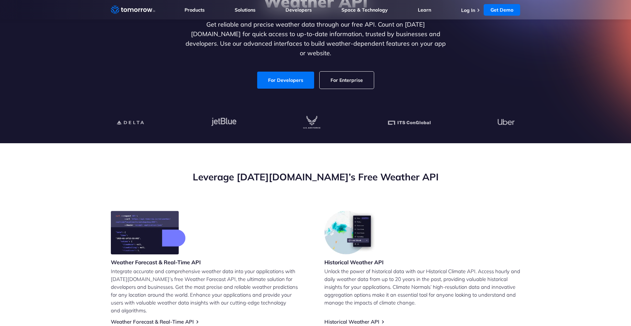
scroll to position [137, 0]
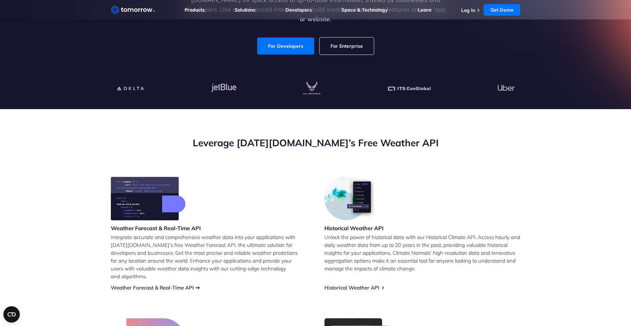
click at [172, 285] on link "Weather Forecast & Real-Time API" at bounding box center [152, 288] width 83 height 6
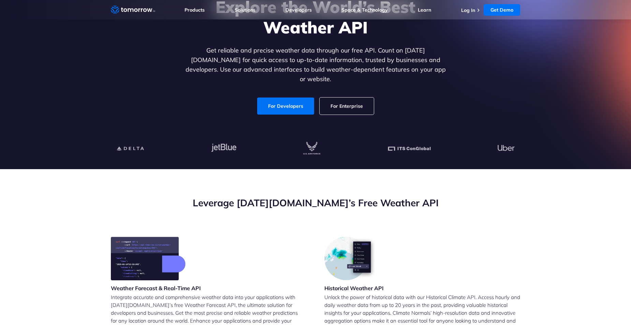
scroll to position [239, 0]
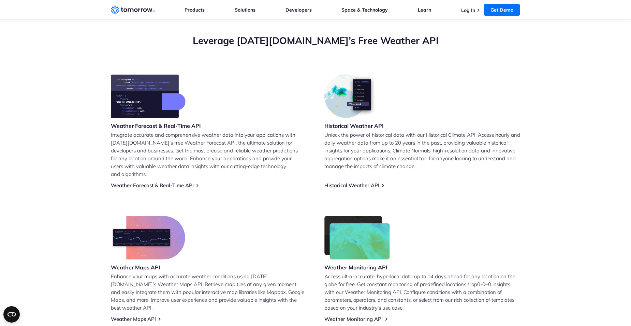
click at [158, 105] on img at bounding box center [148, 96] width 75 height 44
click at [170, 182] on link "Weather Forecast & Real-Time API" at bounding box center [152, 185] width 83 height 6
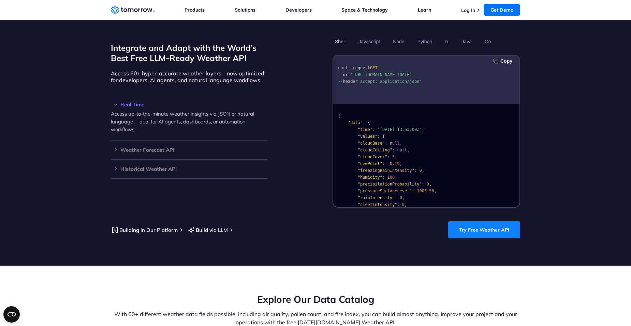
click at [491, 223] on link "Try Free Weather API" at bounding box center [484, 229] width 72 height 17
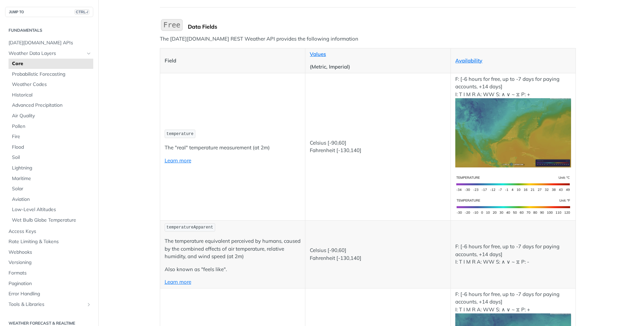
scroll to position [102, 0]
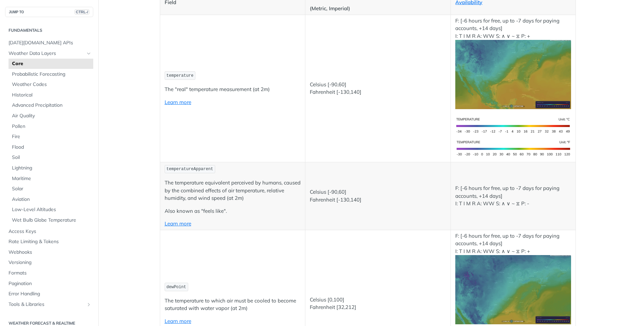
scroll to position [137, 0]
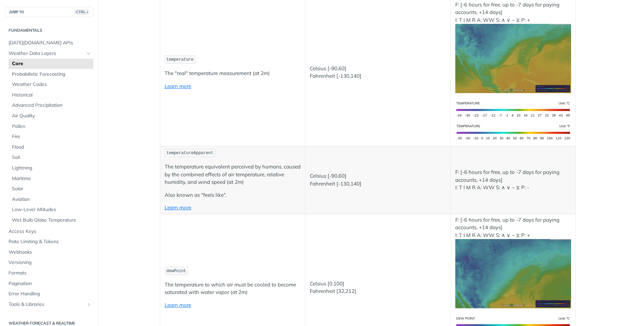
click at [260, 128] on td "temperature The "real" temperature measurement (at 2m) Learn more" at bounding box center [232, 72] width 145 height 147
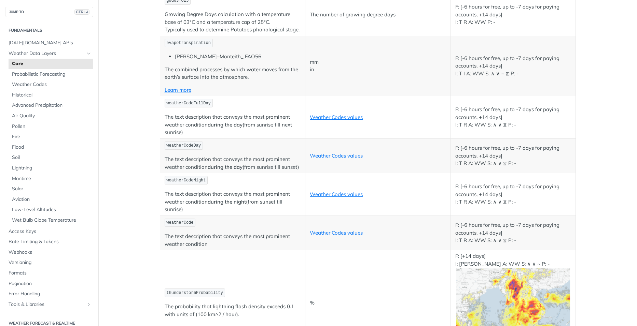
scroll to position [3398, 0]
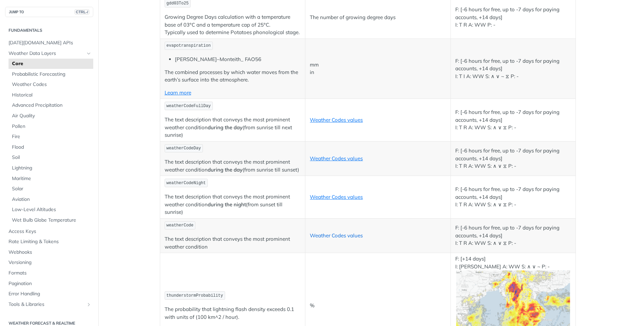
click at [344, 232] on link "Weather Codes values" at bounding box center [336, 235] width 53 height 6
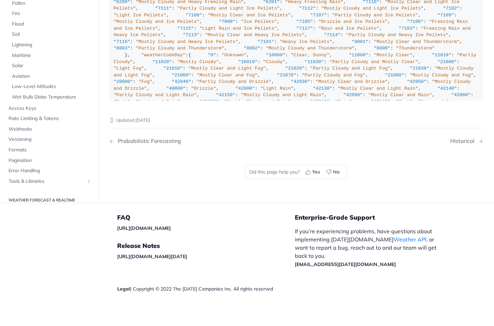
scroll to position [3781, 0]
click at [210, 160] on div ""weatherCode" : { "0" : "Unknown" , "1000" : "Clear, Sunny" , "1100" : "Mostly …" at bounding box center [296, 142] width 365 height 661
drag, startPoint x: 137, startPoint y: 253, endPoint x: 113, endPoint y: 88, distance: 166.2
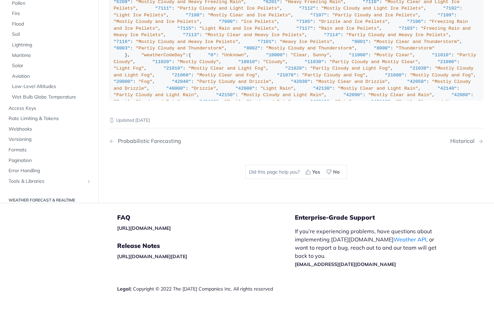
copy div ""weatherCode" : { "0" : "Unknown" , "1000" : "Clear, Sunny" , "1100" : "Mostly …"
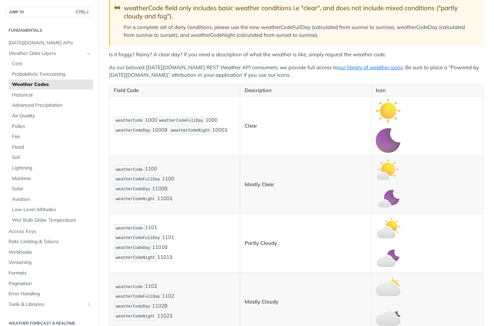
scroll to position [0, 0]
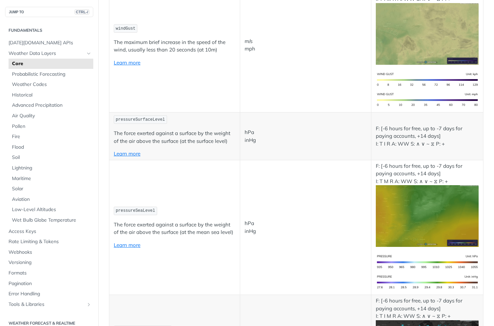
scroll to position [921, 0]
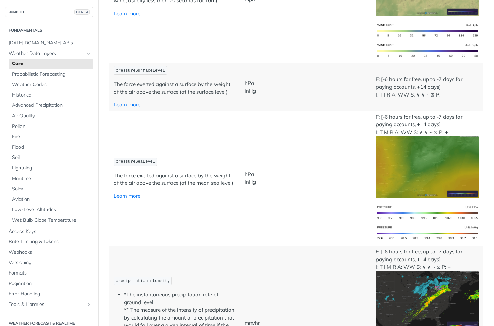
click at [228, 157] on p "pressureSeaLevel" at bounding box center [174, 162] width 121 height 10
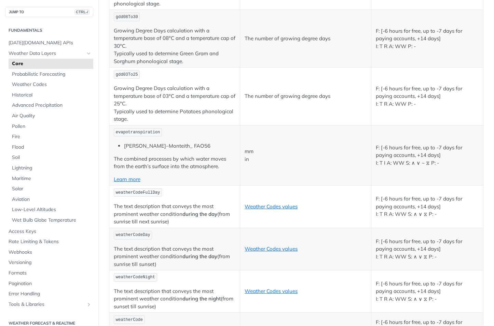
scroll to position [3244, 0]
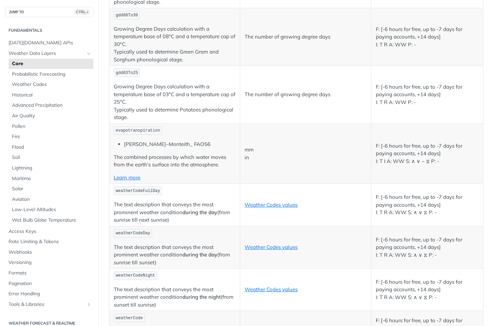
click at [259, 325] on link "Weather Codes values" at bounding box center [270, 328] width 53 height 6
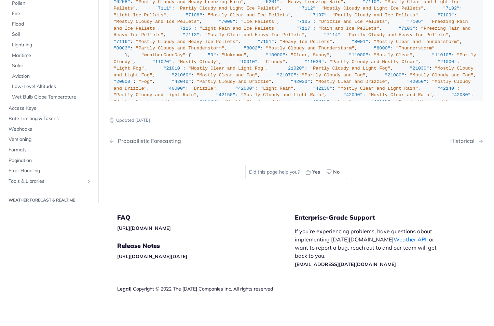
scroll to position [4065, 0]
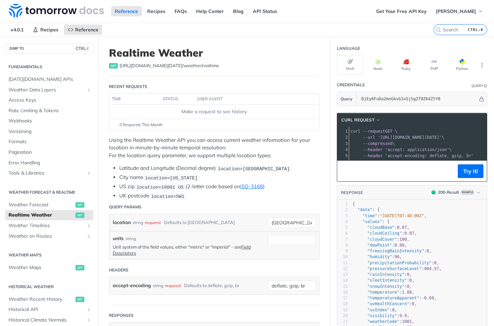
click at [259, 123] on div "0 Requests This Month" at bounding box center [214, 125] width 203 height 6
click at [439, 33] on label "CTRL-K" at bounding box center [460, 29] width 54 height 11
click at [439, 33] on input "CTRL-K" at bounding box center [452, 30] width 70 height 6
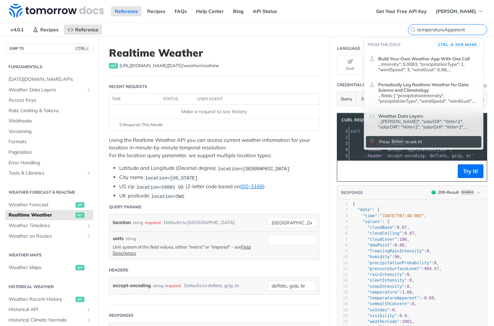
type input "temperatureApparent"
click at [416, 65] on p "...Intensity": 0.0083, "precipitationType": 1, "windSpeed": 3, "windGust": 6.98…" at bounding box center [428, 66] width 100 height 11
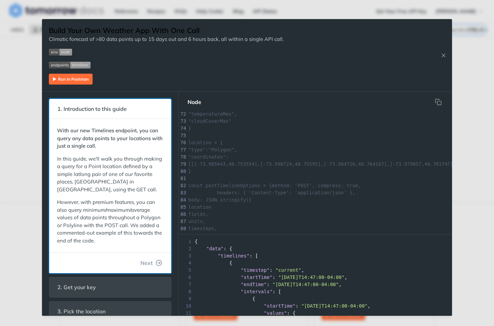
click at [119, 110] on span "1. Introduction to this guide" at bounding box center [92, 108] width 79 height 13
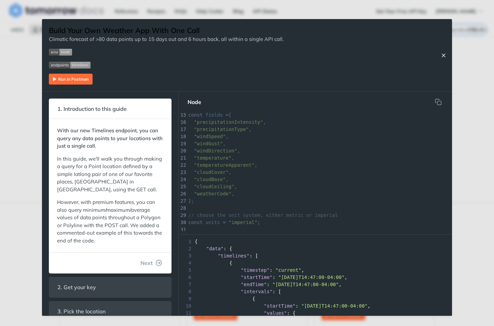
click at [442, 54] on icon "Close Recipe" at bounding box center [443, 55] width 6 height 6
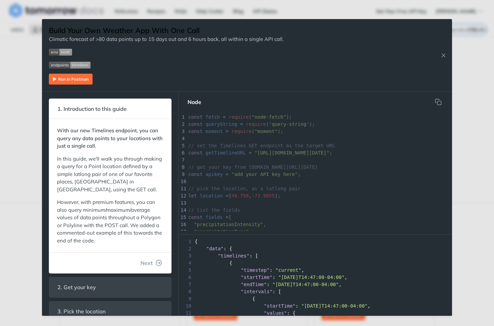
drag, startPoint x: 154, startPoint y: 26, endPoint x: 163, endPoint y: 23, distance: 9.3
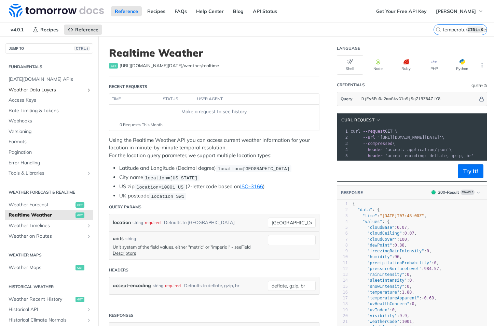
click at [42, 88] on span "Weather Data Layers" at bounding box center [47, 90] width 76 height 7
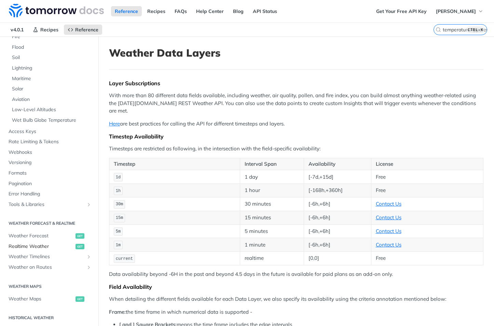
click at [41, 246] on span "Realtime Weather" at bounding box center [41, 246] width 65 height 7
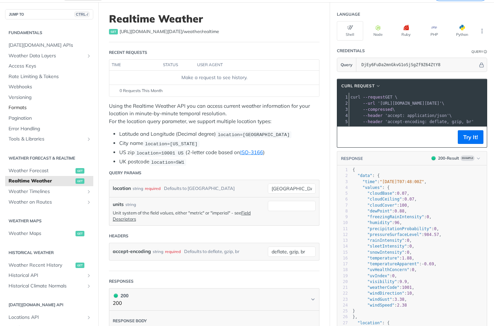
click at [26, 105] on span "Formats" at bounding box center [50, 107] width 83 height 7
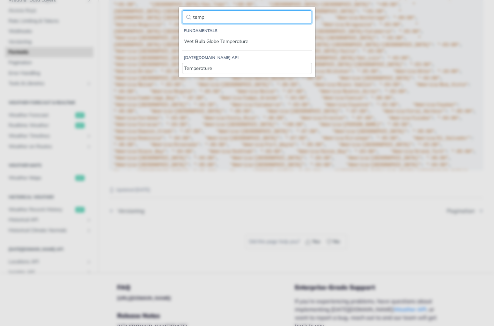
type input "temp"
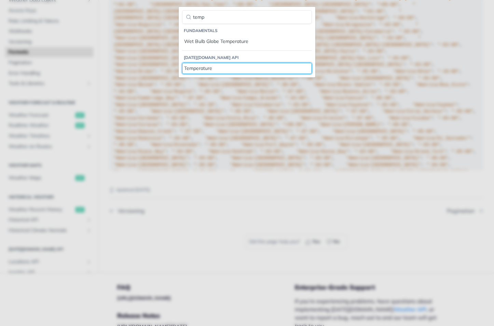
click at [189, 67] on div "Temperature" at bounding box center [247, 68] width 126 height 7
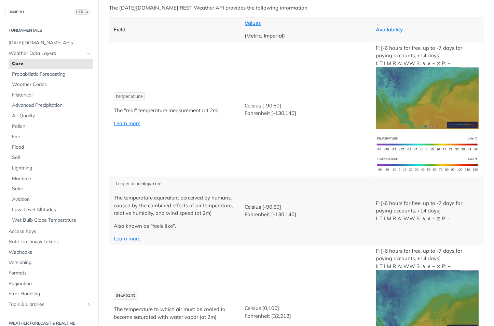
scroll to position [102, 0]
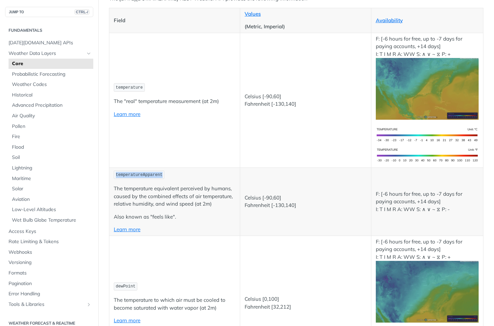
drag, startPoint x: 156, startPoint y: 174, endPoint x: 113, endPoint y: 170, distance: 43.2
click at [113, 170] on td "temperatureApparent The temperature equivalent perceived by humans, caused by t…" at bounding box center [174, 202] width 131 height 68
copy span "temperatureApparent"
